Goal: Transaction & Acquisition: Purchase product/service

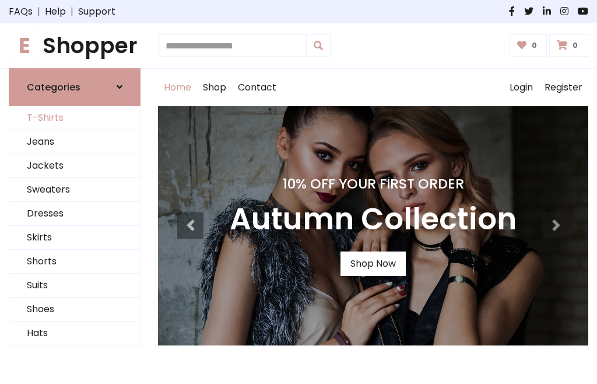
click at [75, 118] on link "T-Shirts" at bounding box center [74, 118] width 131 height 24
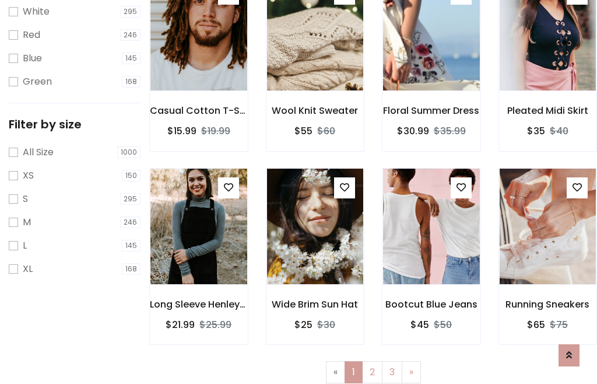
scroll to position [21, 0]
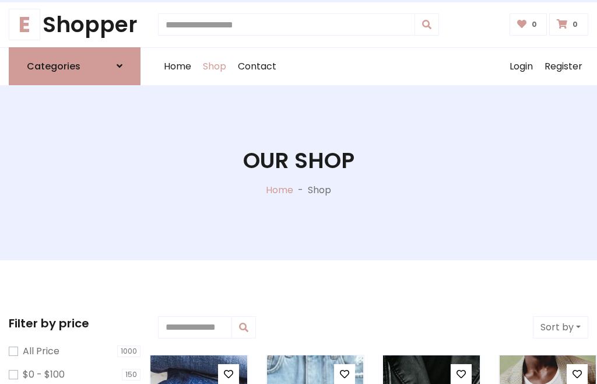
click at [299, 172] on h1 "Our Shop" at bounding box center [298, 161] width 111 height 26
click at [373, 66] on div "Home Shop Contact Log out Login Register" at bounding box center [373, 66] width 431 height 37
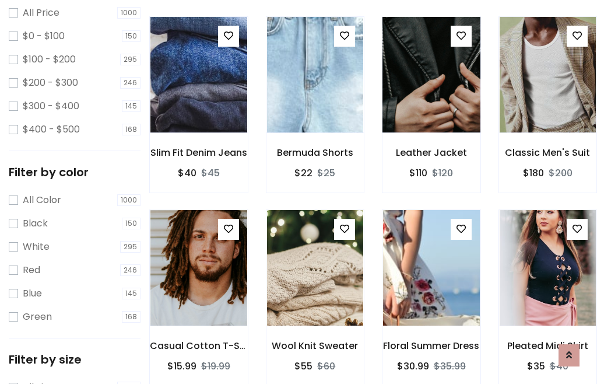
click at [431, 96] on img at bounding box center [431, 75] width 116 height 280
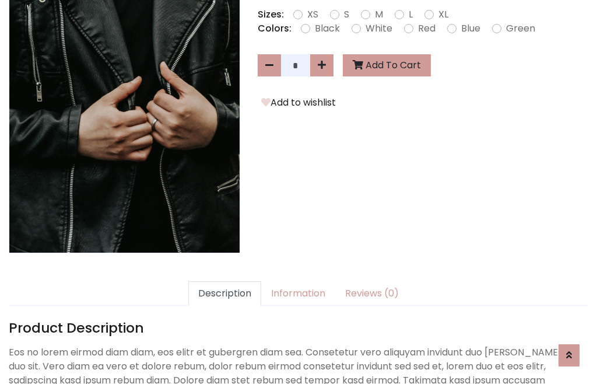
scroll to position [285, 0]
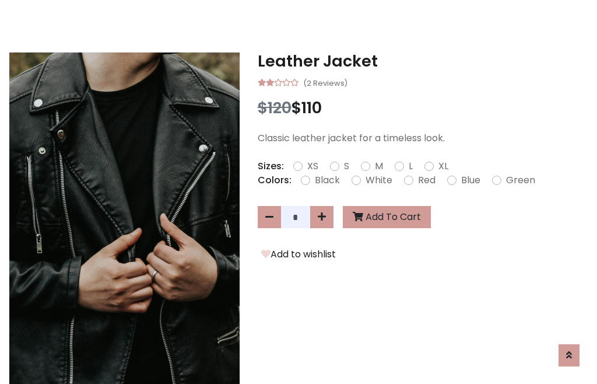
click at [423, 61] on h3 "Leather Jacket" at bounding box center [423, 61] width 331 height 19
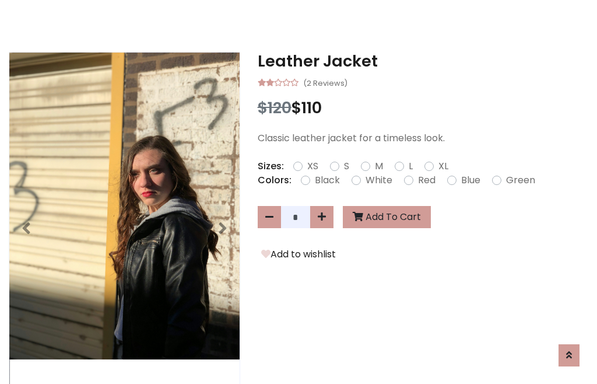
click at [423, 61] on h3 "Leather Jacket" at bounding box center [423, 61] width 331 height 19
